Goal: Navigation & Orientation: Find specific page/section

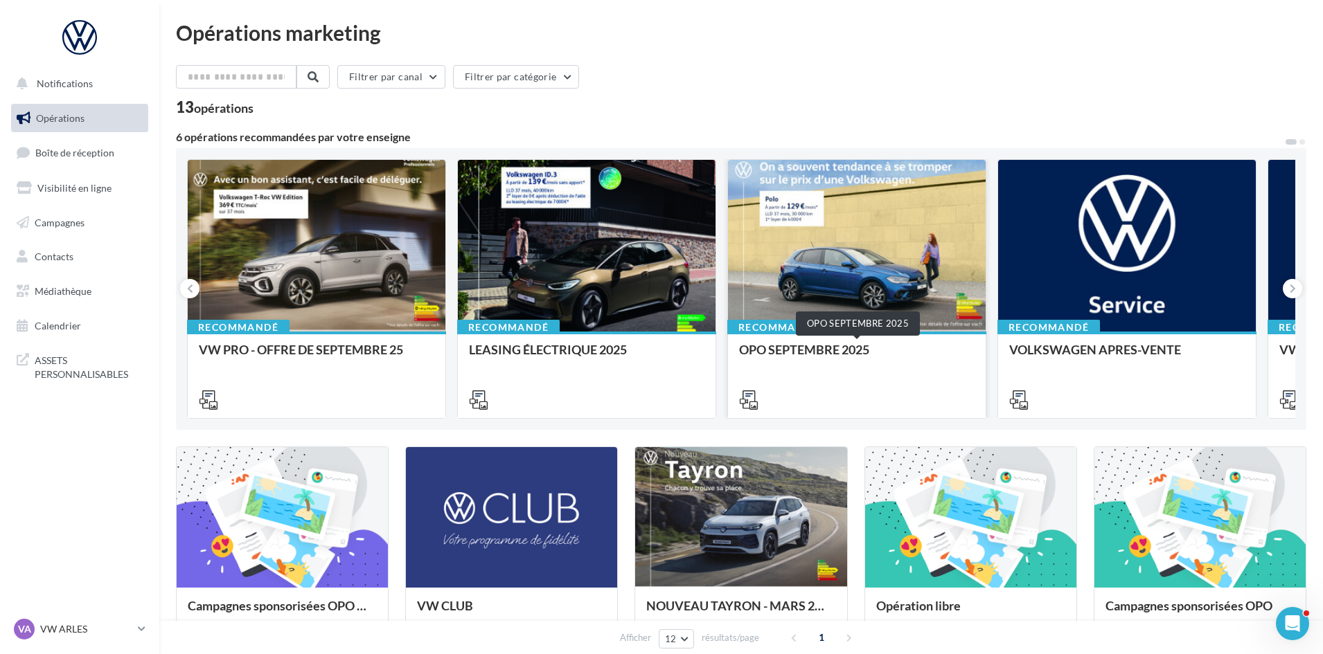
click at [820, 370] on div "OPO SEPTEMBRE 2025" at bounding box center [856, 357] width 235 height 28
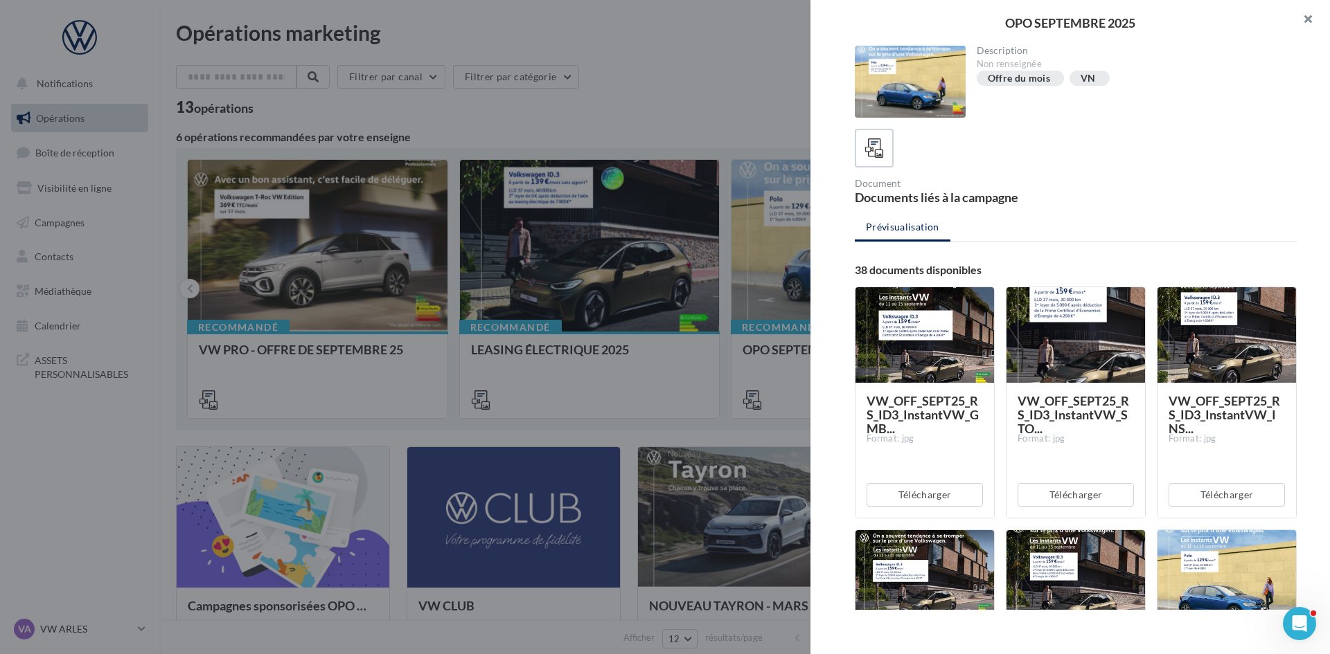
click at [1305, 17] on button "button" at bounding box center [1301, 21] width 55 height 42
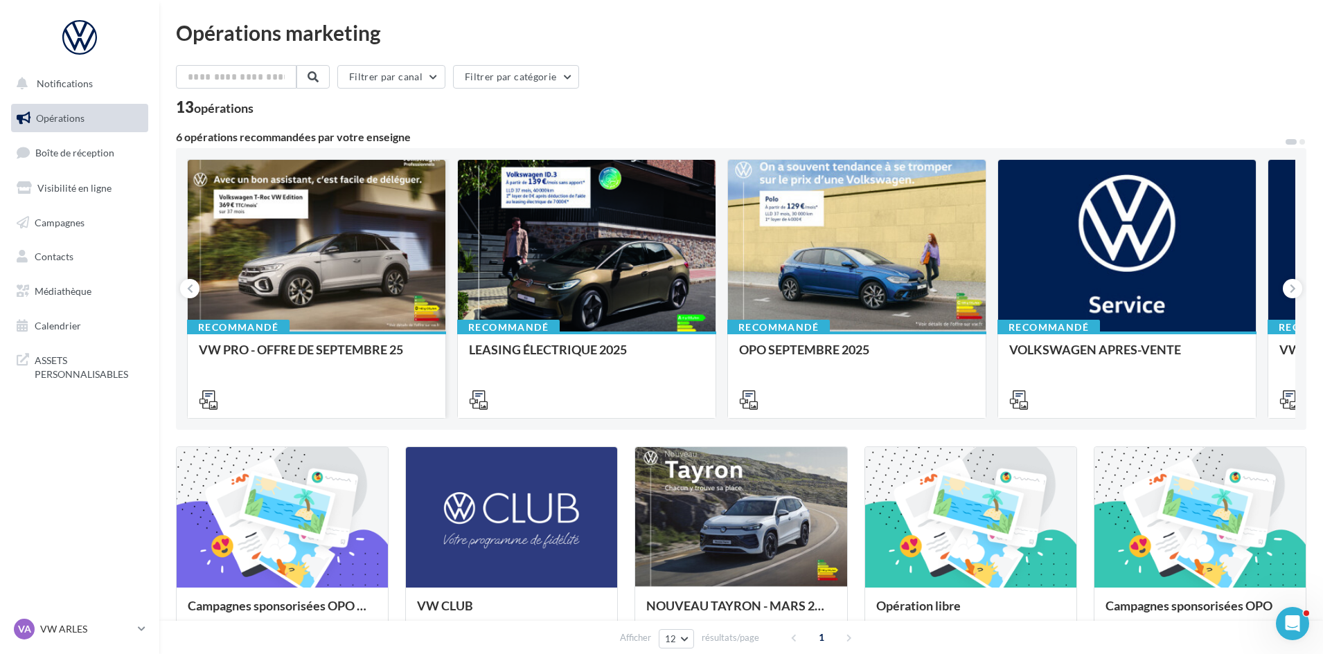
click at [354, 289] on div at bounding box center [317, 246] width 258 height 173
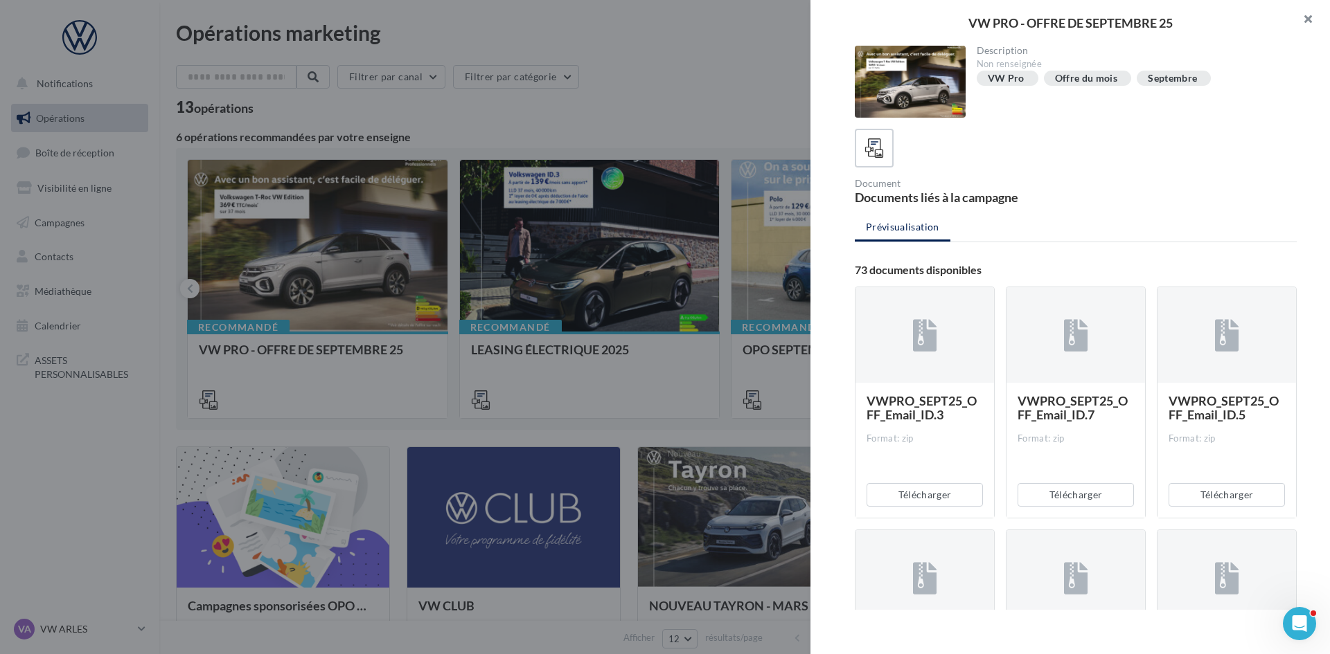
click at [1315, 24] on button "button" at bounding box center [1301, 21] width 55 height 42
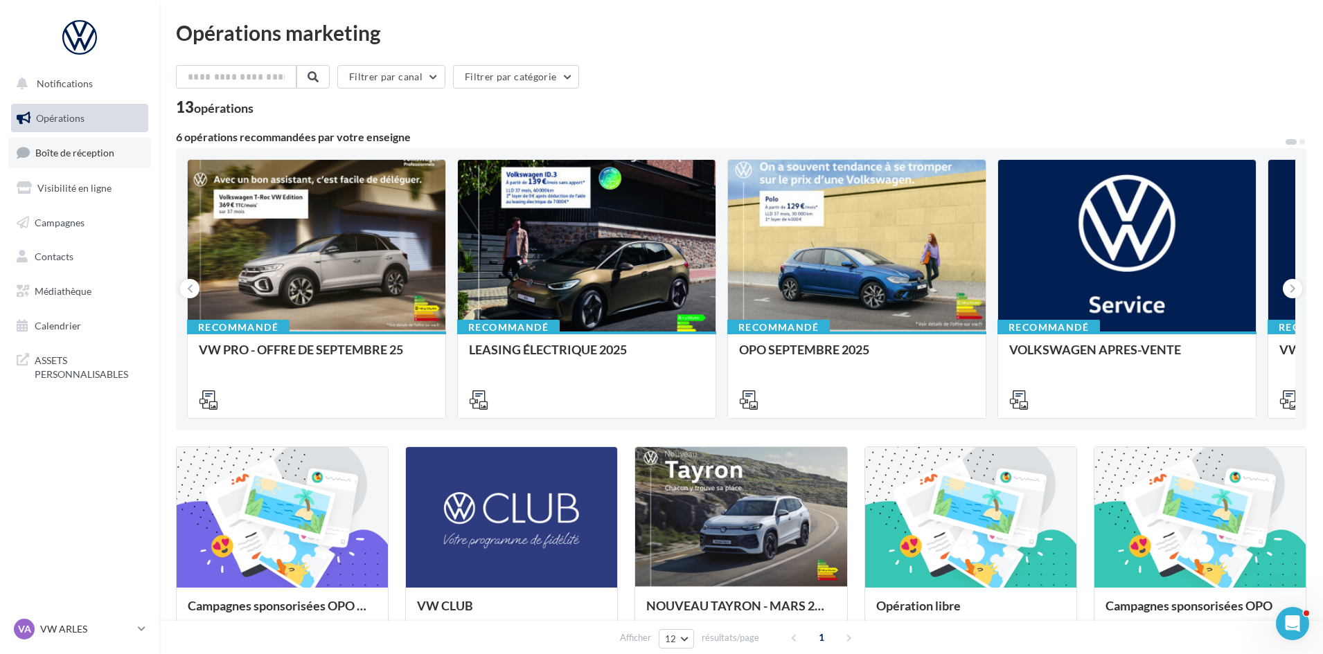
click at [112, 160] on link "Boîte de réception" at bounding box center [79, 153] width 143 height 30
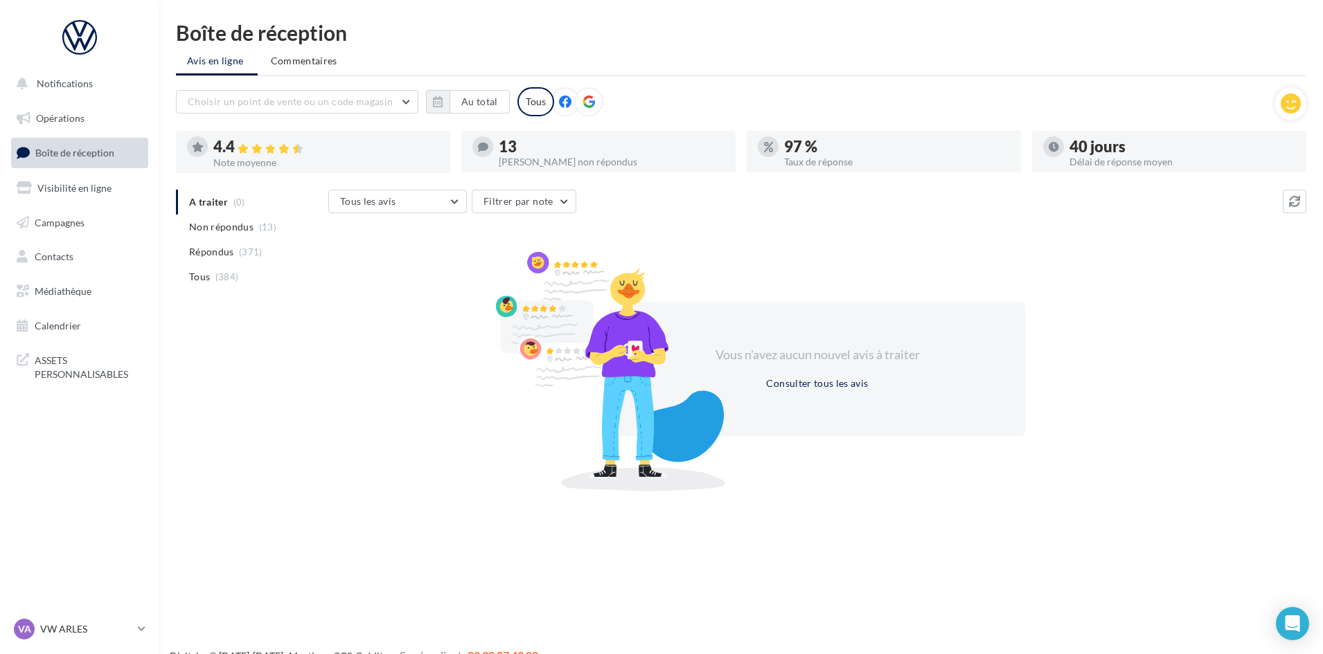
click at [152, 621] on div "VA VW ARLES vw-arl-pra" at bounding box center [79, 635] width 159 height 38
click at [128, 634] on p "VW ARLES" at bounding box center [86, 630] width 92 height 14
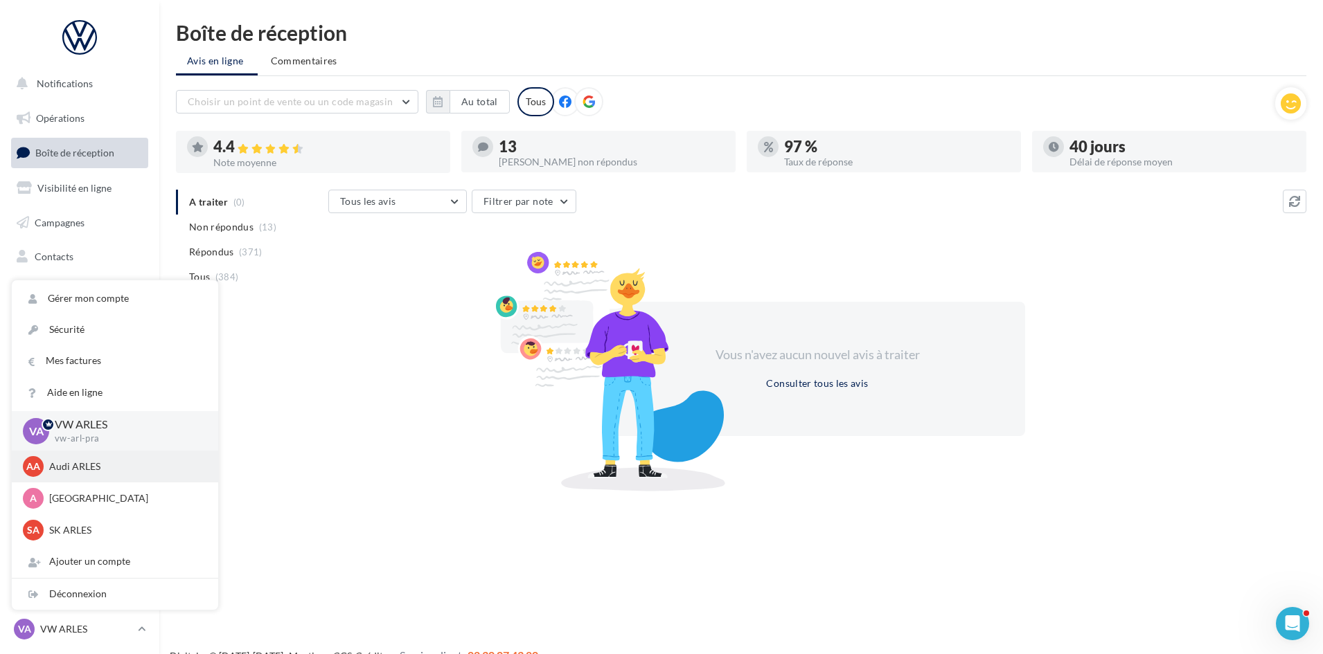
click at [107, 465] on p "Audi ARLES" at bounding box center [125, 467] width 152 height 14
